Goal: Communication & Community: Answer question/provide support

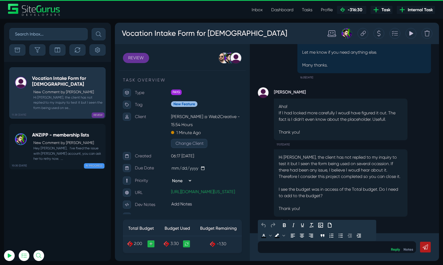
click at [303, 250] on p at bounding box center [337, 247] width 150 height 6
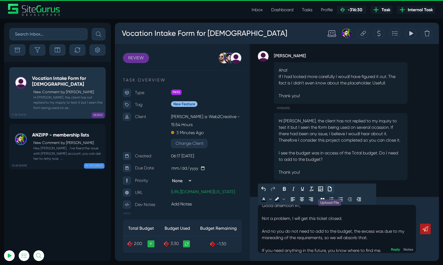
scroll to position [18, 0]
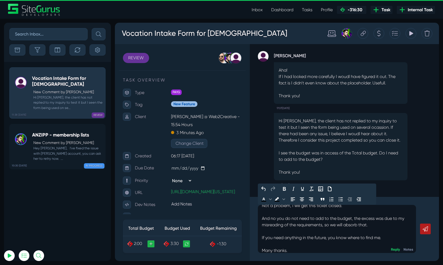
click at [276, 219] on p "Good afternoon RT, Not a problem, I will get this ticket closed. And no you do …" at bounding box center [337, 222] width 150 height 64
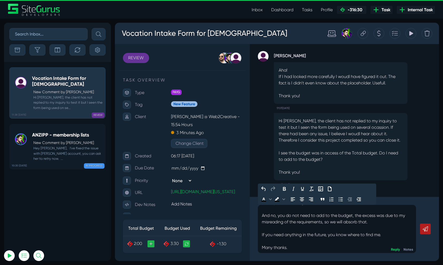
click at [425, 232] on link at bounding box center [425, 228] width 11 height 11
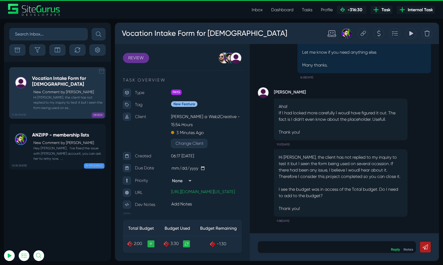
scroll to position [0, 0]
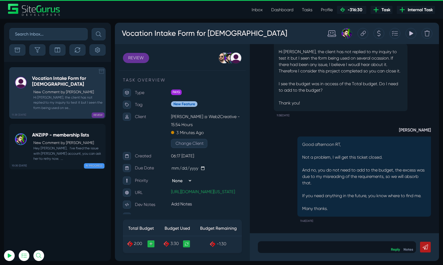
click at [98, 70] on link "11:38 [DATE] Vocation Intake Form for [DEMOGRAPHIC_DATA] New Comment by [PERSON…" at bounding box center [57, 92] width 96 height 51
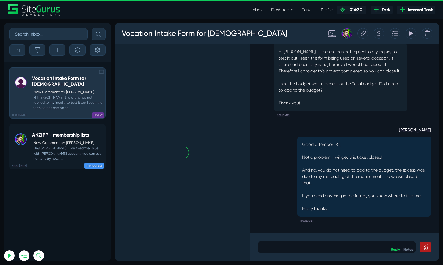
click at [102, 71] on icon at bounding box center [101, 71] width 5 height 5
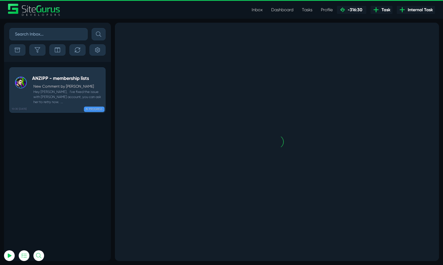
click at [102, 71] on icon at bounding box center [101, 71] width 5 height 5
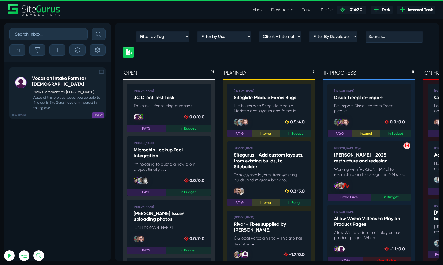
click at [56, 110] on link "11:57 [DATE] Vocation Intake Form for Carmelites New Comment by [PERSON_NAME] A…" at bounding box center [57, 92] width 96 height 51
